Goal: Transaction & Acquisition: Book appointment/travel/reservation

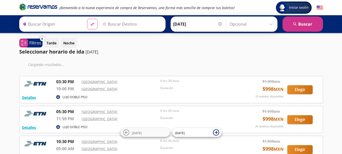
type input "[GEOGRAPHIC_DATA], [GEOGRAPHIC_DATA]"
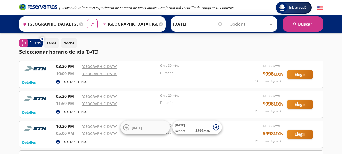
click at [250, 23] on input "Opcional" at bounding box center [252, 24] width 45 height 13
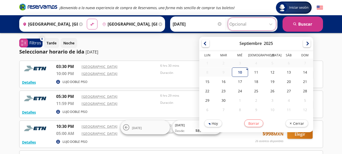
click at [133, 40] on div "Tarde Noche" at bounding box center [183, 43] width 279 height 10
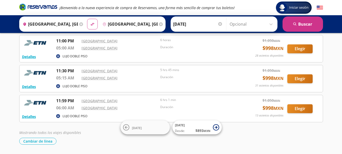
scroll to position [127, 0]
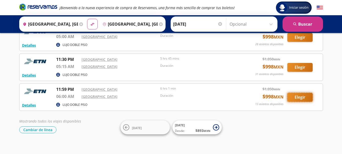
click at [303, 98] on button "Elegir" at bounding box center [299, 97] width 25 height 9
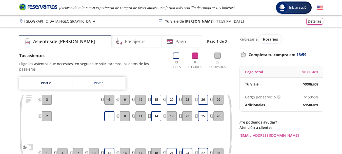
click at [319, 7] on img at bounding box center [320, 8] width 6 height 6
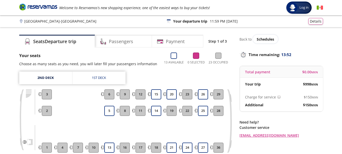
scroll to position [25, 0]
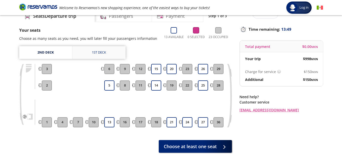
click at [97, 56] on link "1st deck" at bounding box center [98, 52] width 53 height 13
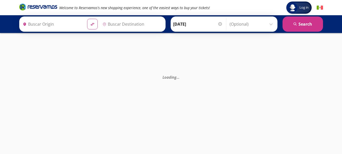
type input "[GEOGRAPHIC_DATA], [GEOGRAPHIC_DATA]"
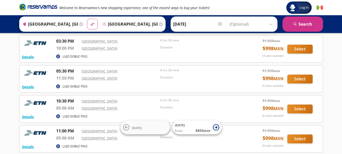
scroll to position [76, 0]
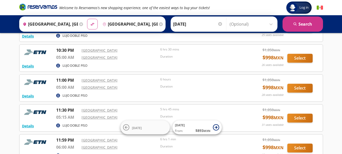
click at [259, 25] on input "(Optional)" at bounding box center [252, 24] width 45 height 13
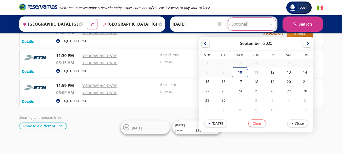
scroll to position [131, 0]
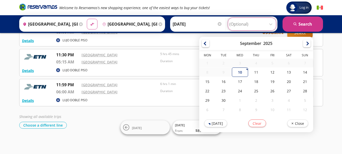
click at [253, 123] on button "Clear" at bounding box center [257, 123] width 18 height 8
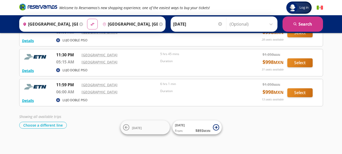
click at [272, 26] on input "(Optional)" at bounding box center [252, 24] width 45 height 13
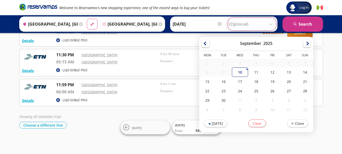
click at [243, 25] on input "(Optional)" at bounding box center [251, 24] width 45 height 13
click at [241, 74] on div "10" at bounding box center [240, 71] width 16 height 9
type input "[DATE]"
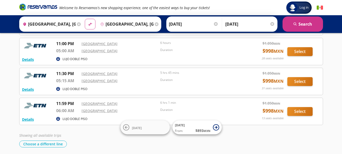
scroll to position [80, 0]
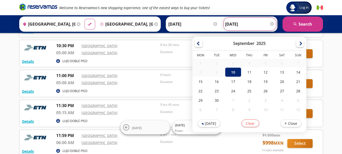
click at [273, 24] on div at bounding box center [272, 24] width 4 height 4
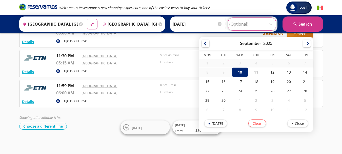
scroll to position [131, 0]
